Goal: Task Accomplishment & Management: Use online tool/utility

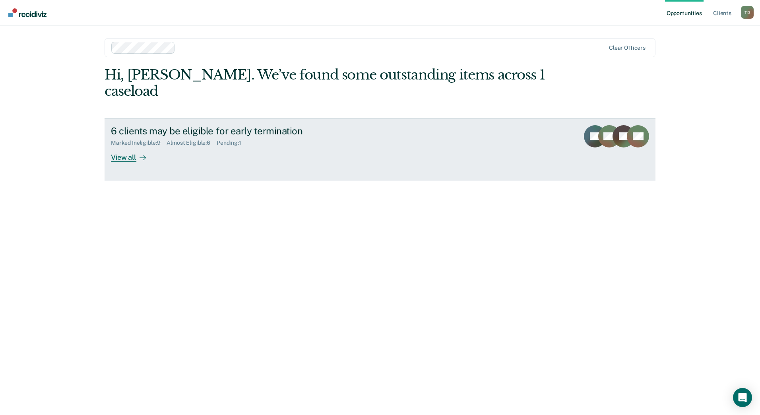
click at [122, 146] on div "View all" at bounding box center [133, 153] width 45 height 15
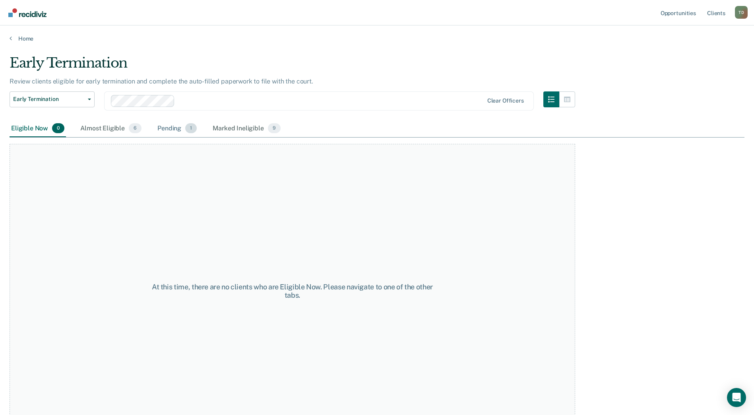
click at [169, 129] on div "Pending 1" at bounding box center [177, 128] width 43 height 17
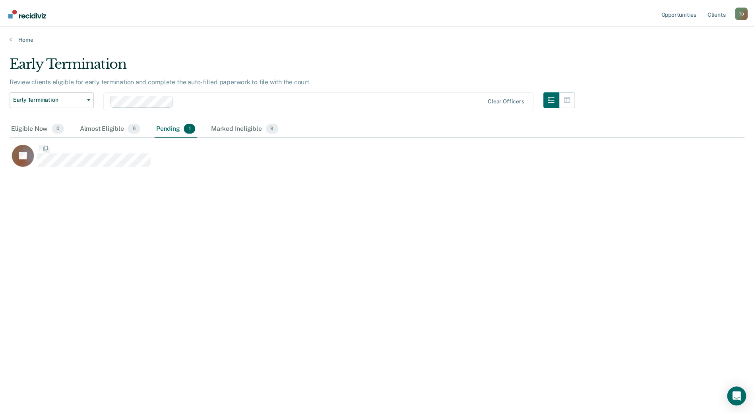
scroll to position [294, 735]
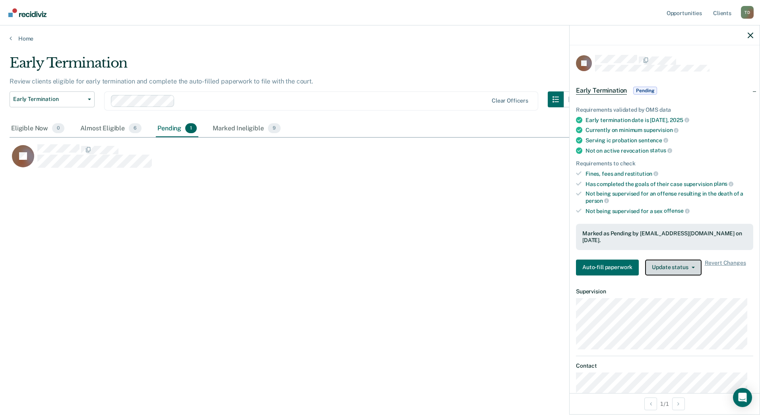
click at [669, 259] on button "Update status" at bounding box center [673, 267] width 56 height 16
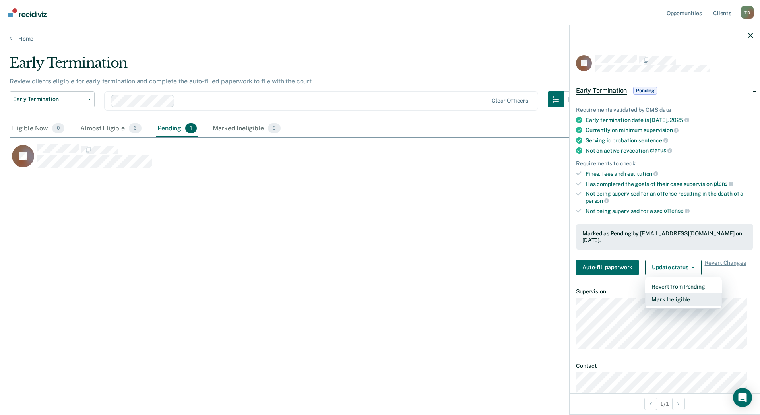
click at [666, 293] on button "Mark Ineligible" at bounding box center [683, 299] width 77 height 13
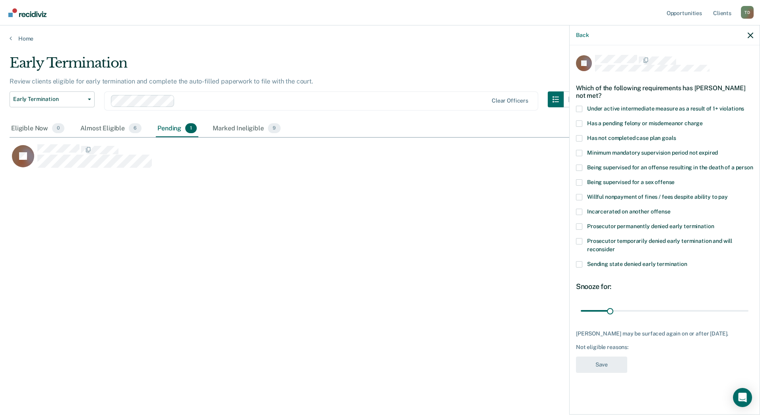
click at [580, 265] on span at bounding box center [579, 264] width 6 height 6
click at [687, 261] on input "Sending state denied early termination" at bounding box center [687, 261] width 0 height 0
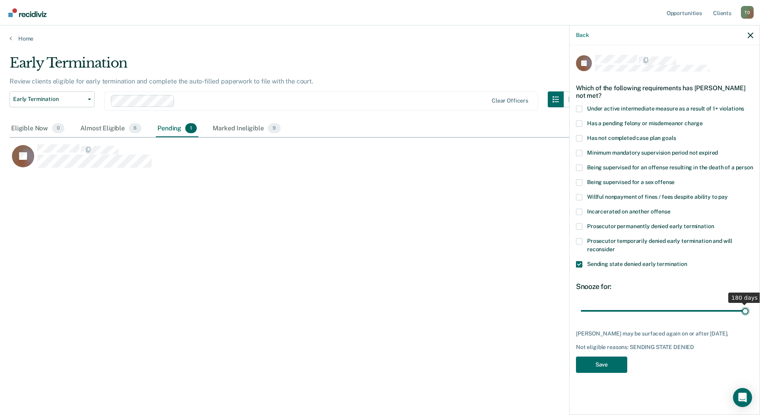
drag, startPoint x: 609, startPoint y: 310, endPoint x: 760, endPoint y: 323, distance: 151.1
type input "180"
click at [748, 317] on input "range" at bounding box center [665, 311] width 168 height 14
click at [589, 364] on button "Save" at bounding box center [601, 364] width 51 height 16
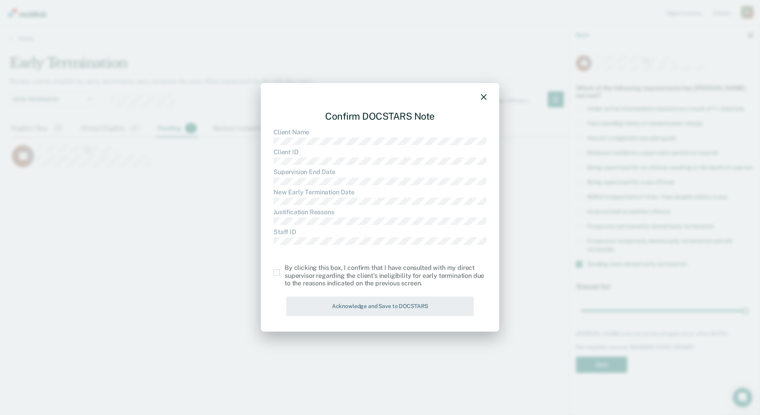
click at [277, 273] on span at bounding box center [276, 272] width 6 height 6
click at [285, 269] on input "checkbox" at bounding box center [285, 269] width 0 height 0
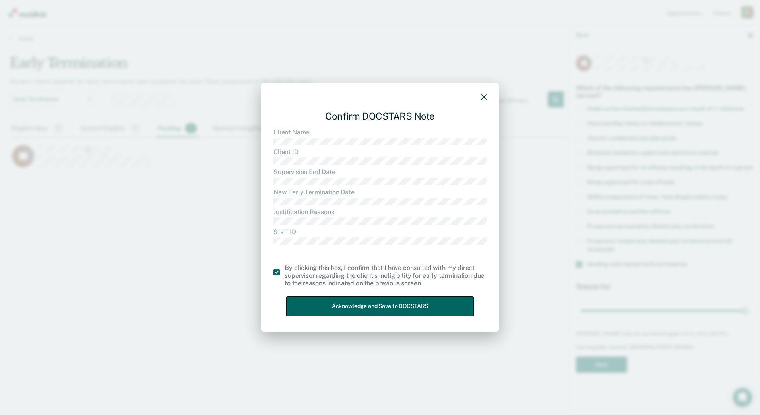
click at [327, 302] on button "Acknowledge and Save to DOCSTARS" at bounding box center [380, 305] width 188 height 19
